Goal: Find specific fact

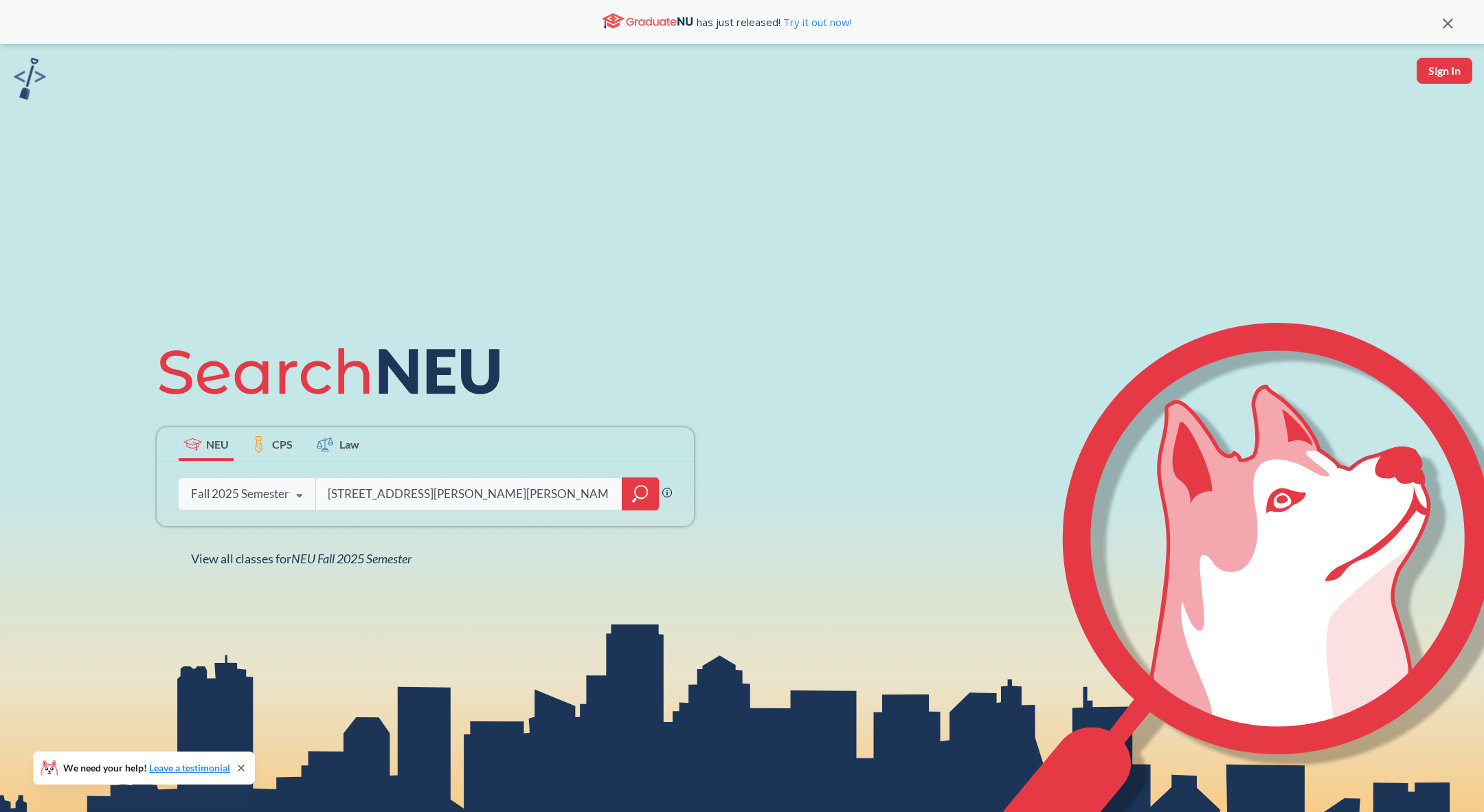
type input "[STREET_ADDRESS][PERSON_NAME][PERSON_NAME]."
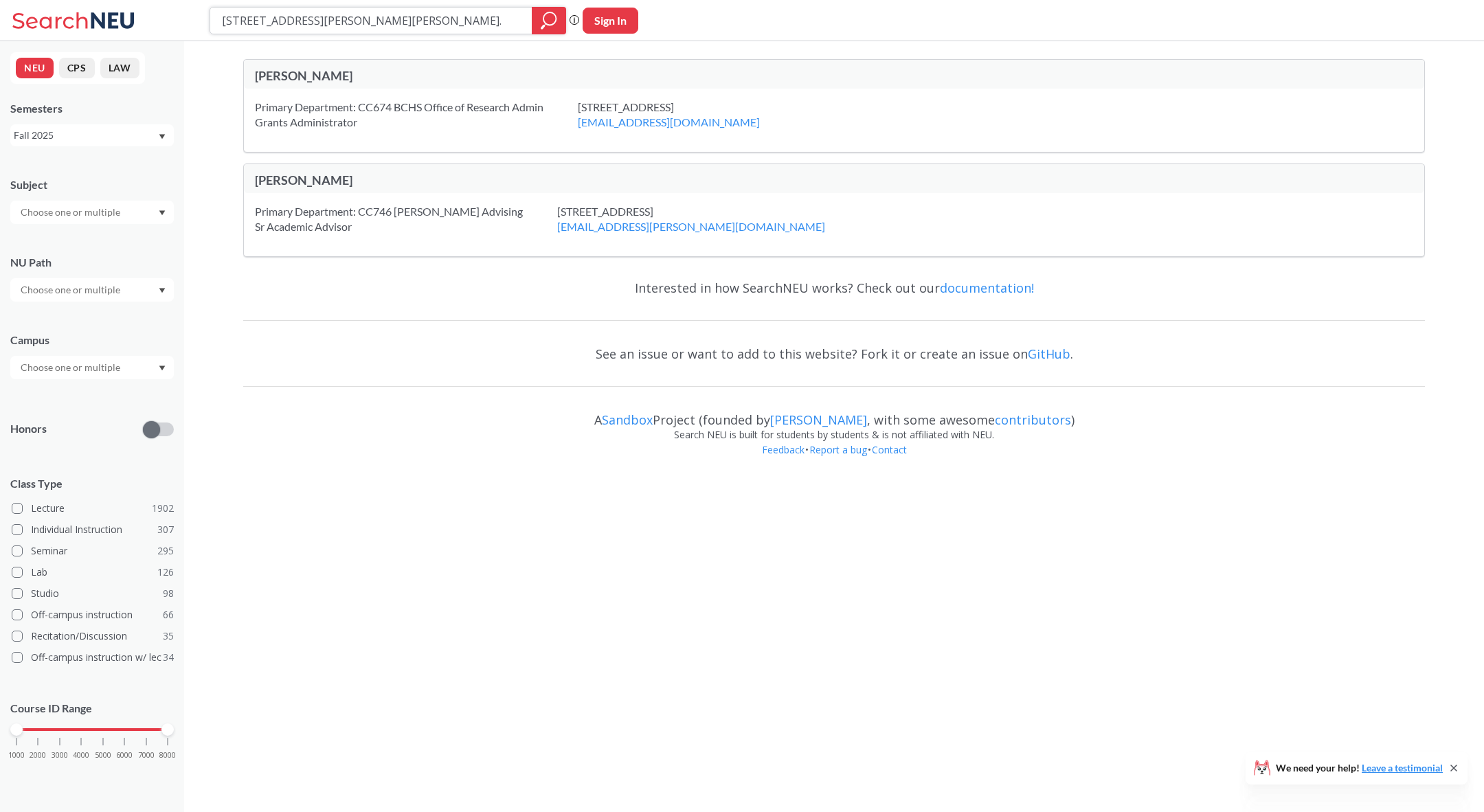
paste input "faviana olivier"
type input "faviana olivier"
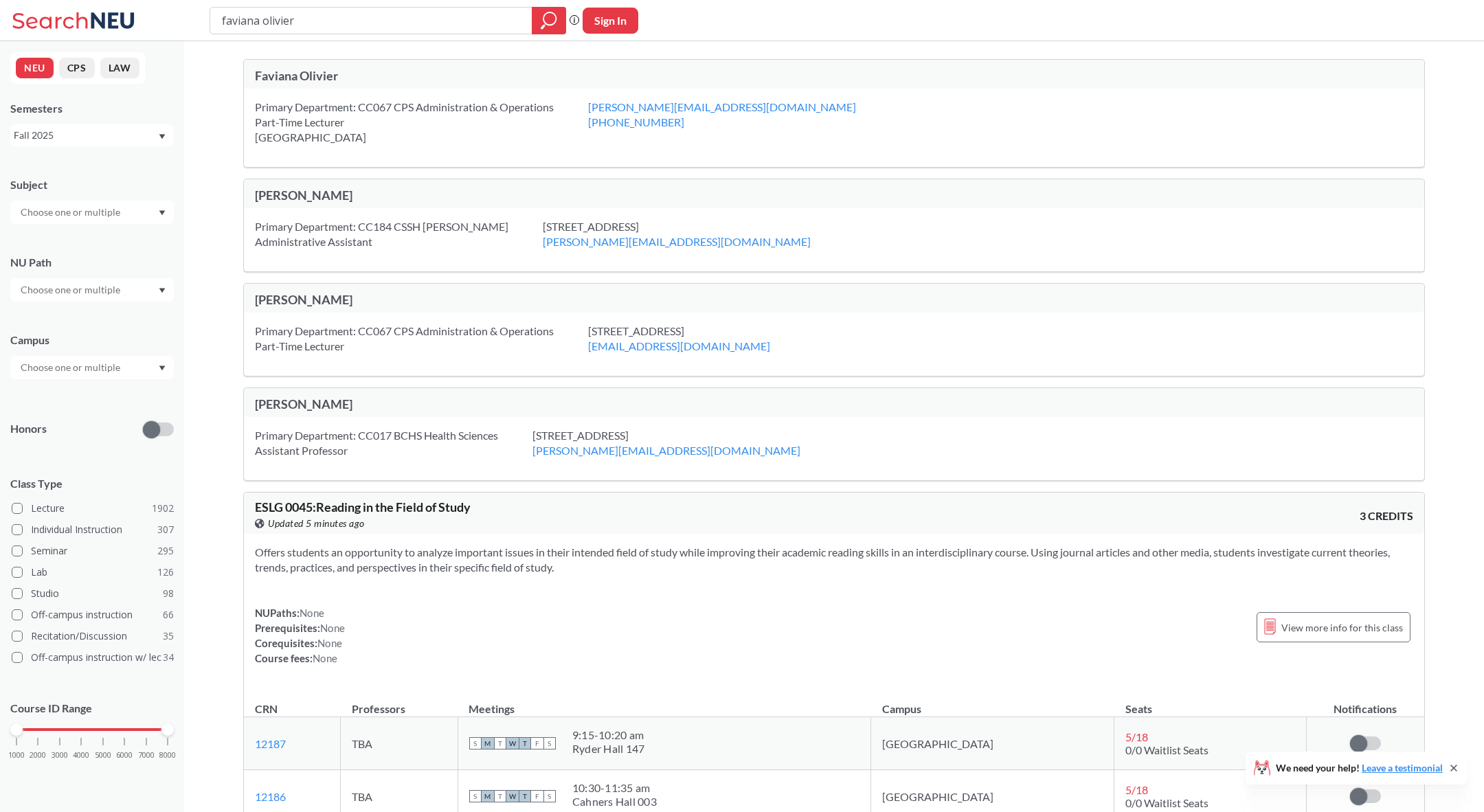
click at [355, 85] on div "Faviana Olivier" at bounding box center [834, 74] width 1180 height 29
click at [325, 74] on div "Faviana Olivier" at bounding box center [544, 75] width 579 height 15
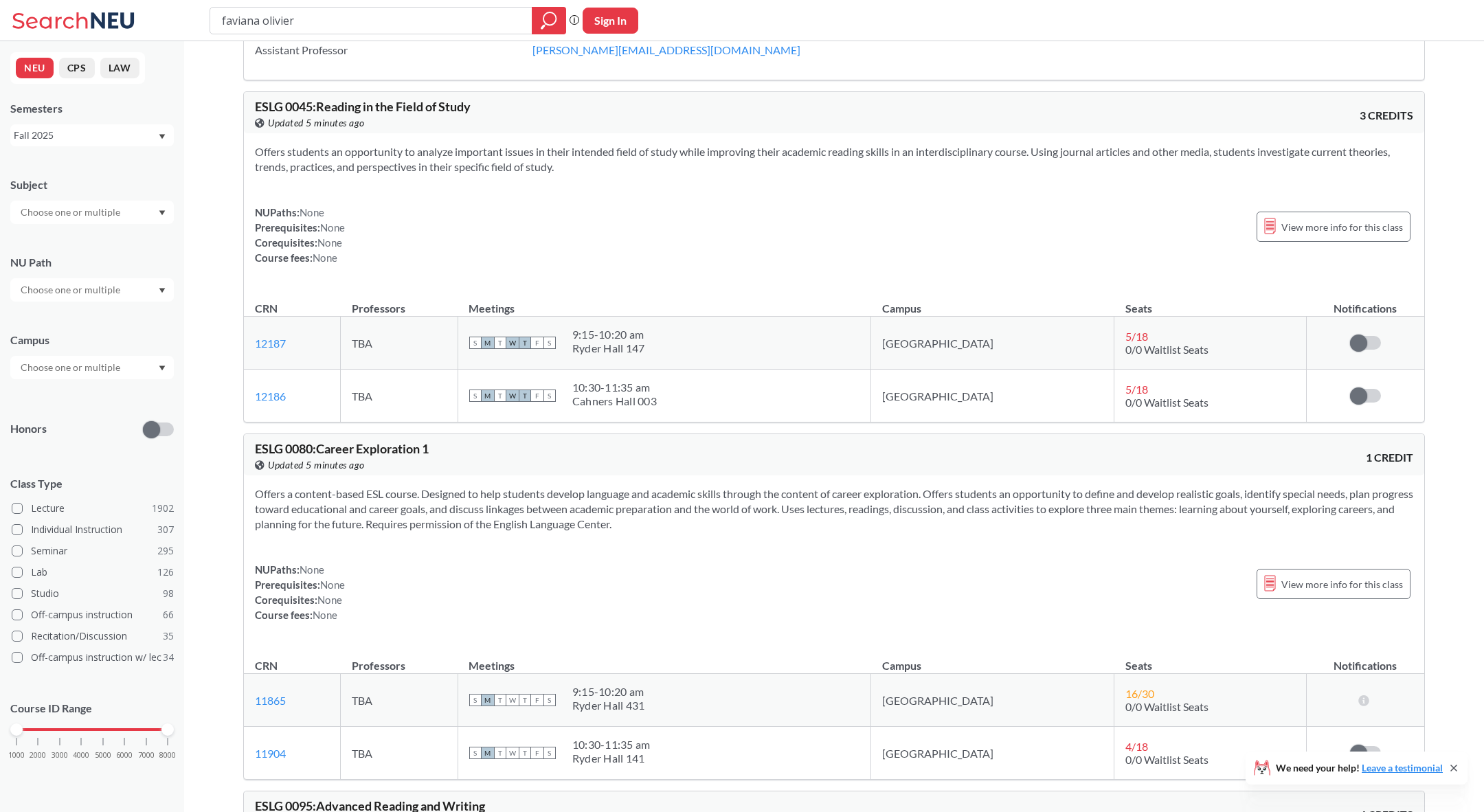
scroll to position [404, 0]
